Goal: Task Accomplishment & Management: Manage account settings

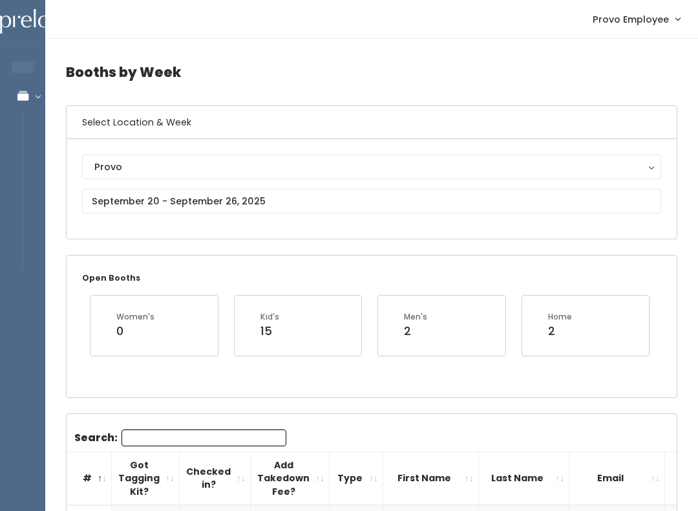
click at [248, 154] on button "Provo" at bounding box center [371, 166] width 579 height 25
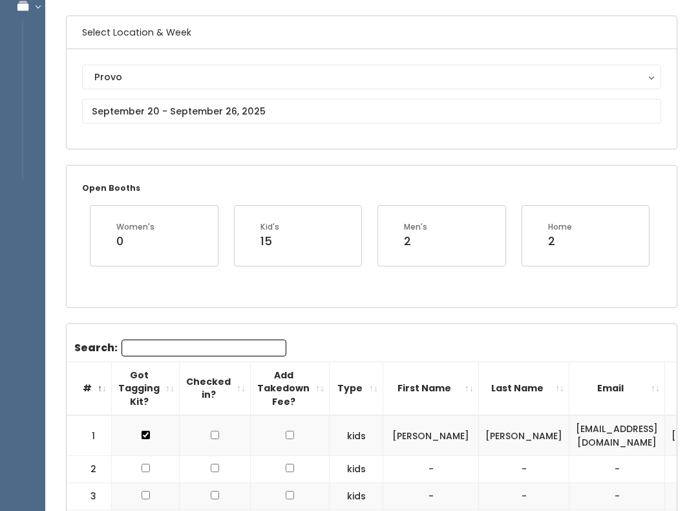
scroll to position [0, 7]
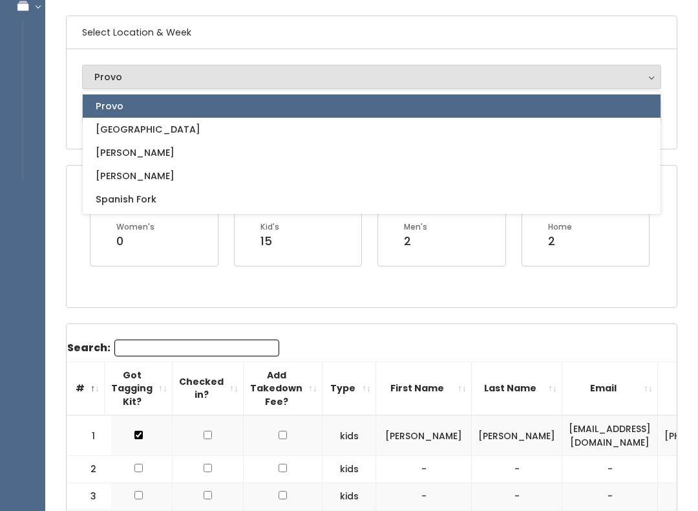
click at [226, 75] on div "Provo" at bounding box center [371, 77] width 555 height 14
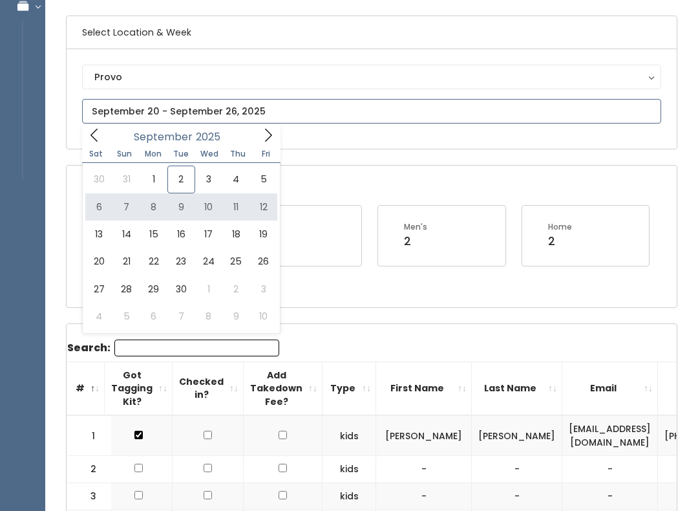
type input "September 6 to September 12"
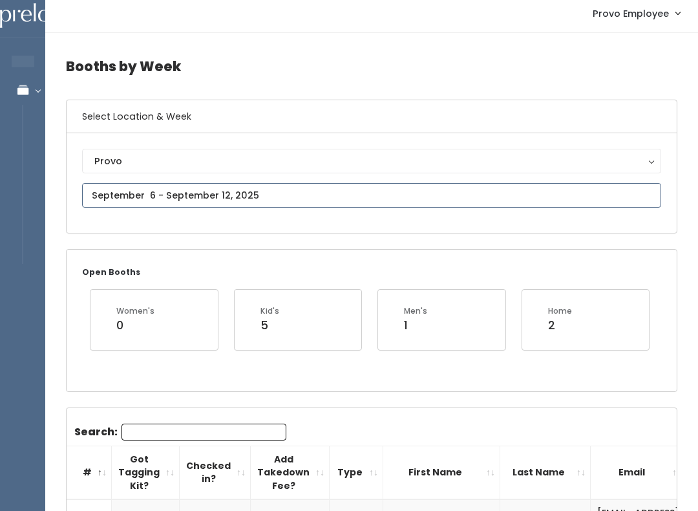
click at [344, 193] on input "text" at bounding box center [371, 196] width 579 height 25
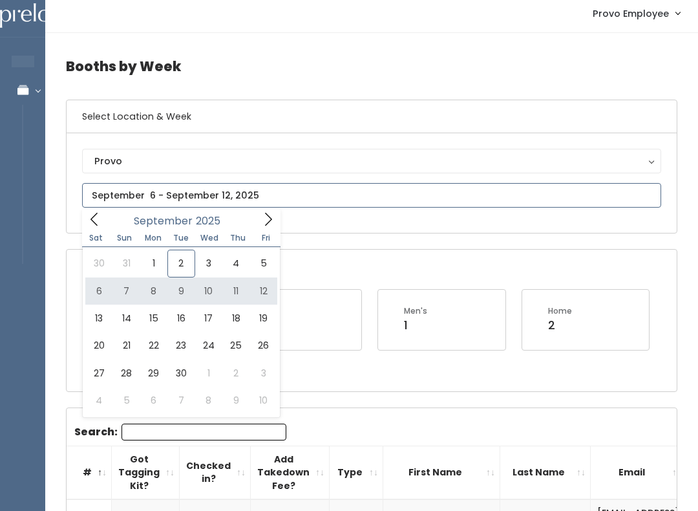
type input "[DATE] to [DATE]"
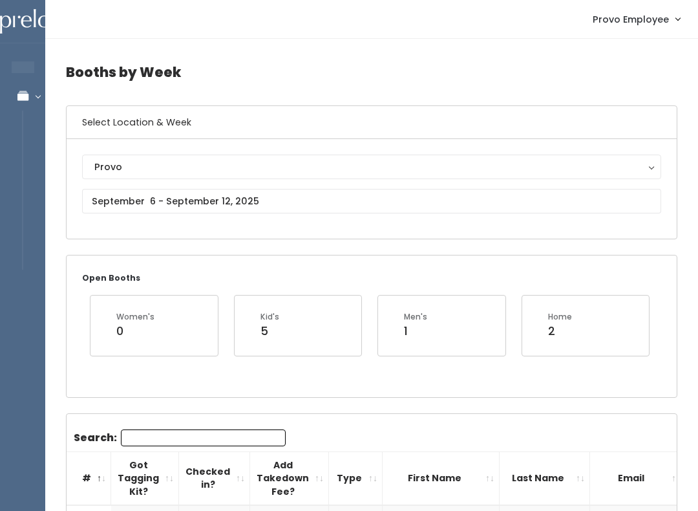
click at [220, 173] on div "Provo" at bounding box center [371, 167] width 555 height 14
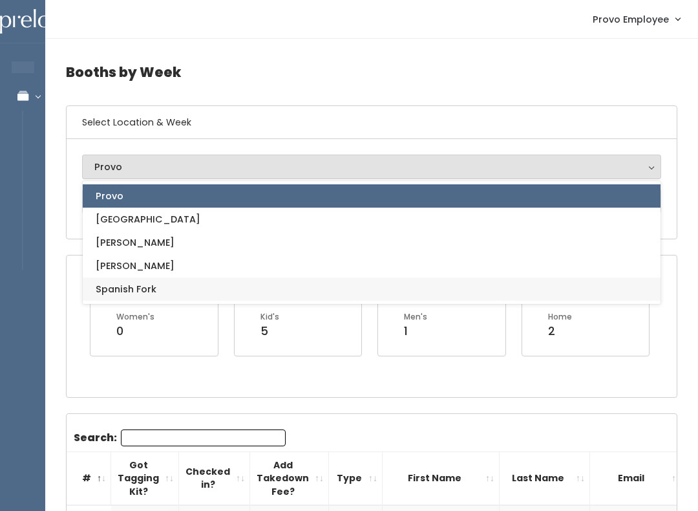
click at [173, 286] on link "Spanish Fork" at bounding box center [372, 288] width 578 height 23
select select "2"
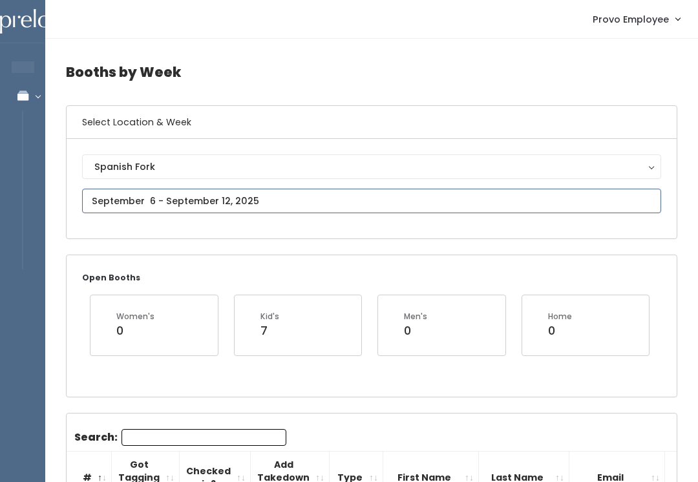
click at [220, 189] on input "text" at bounding box center [371, 201] width 579 height 25
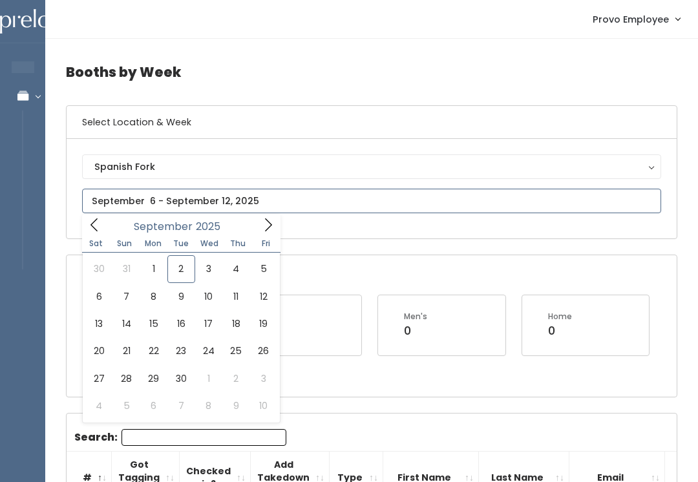
type input "August 30 to September 5"
